Goal: Task Accomplishment & Management: Manage account settings

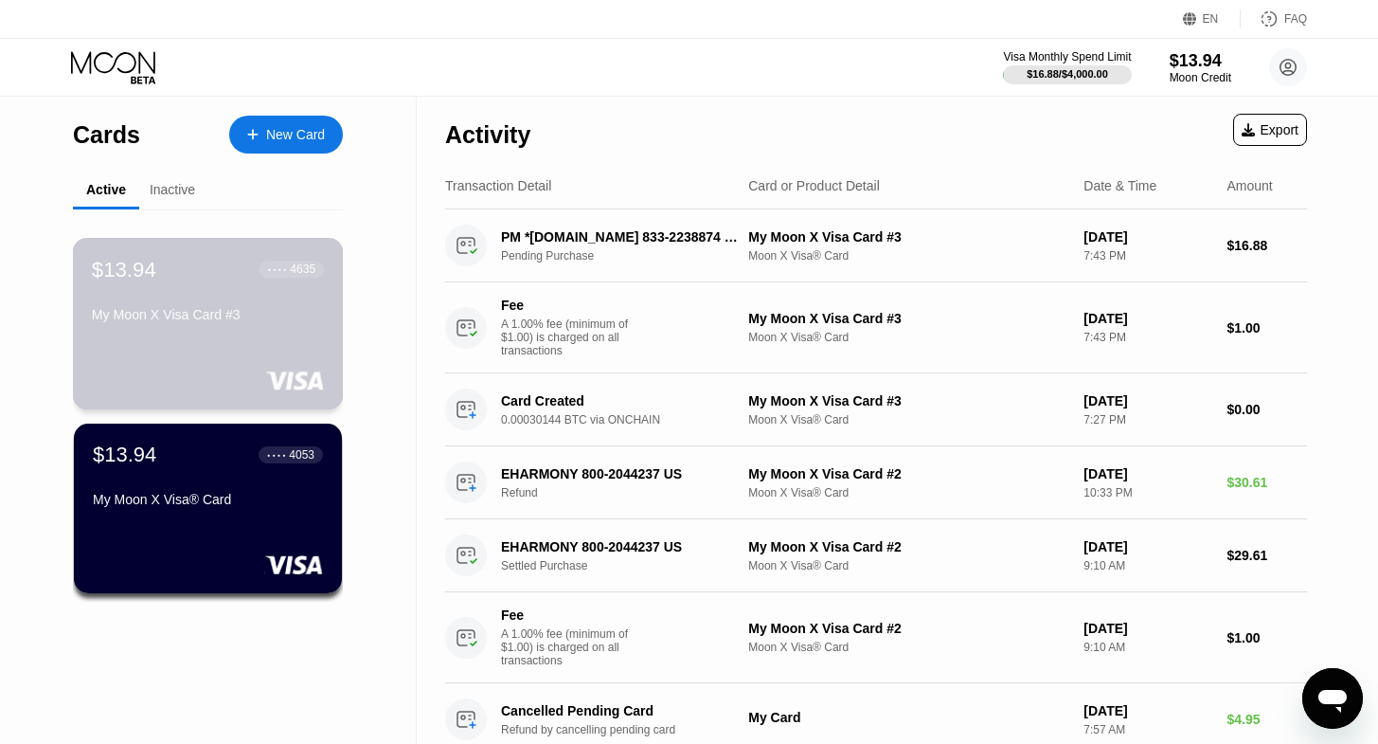
click at [198, 364] on div "$13.94 ● ● ● ● 4635 My Moon X Visa Card #3" at bounding box center [208, 323] width 271 height 171
